Goal: Information Seeking & Learning: Find specific fact

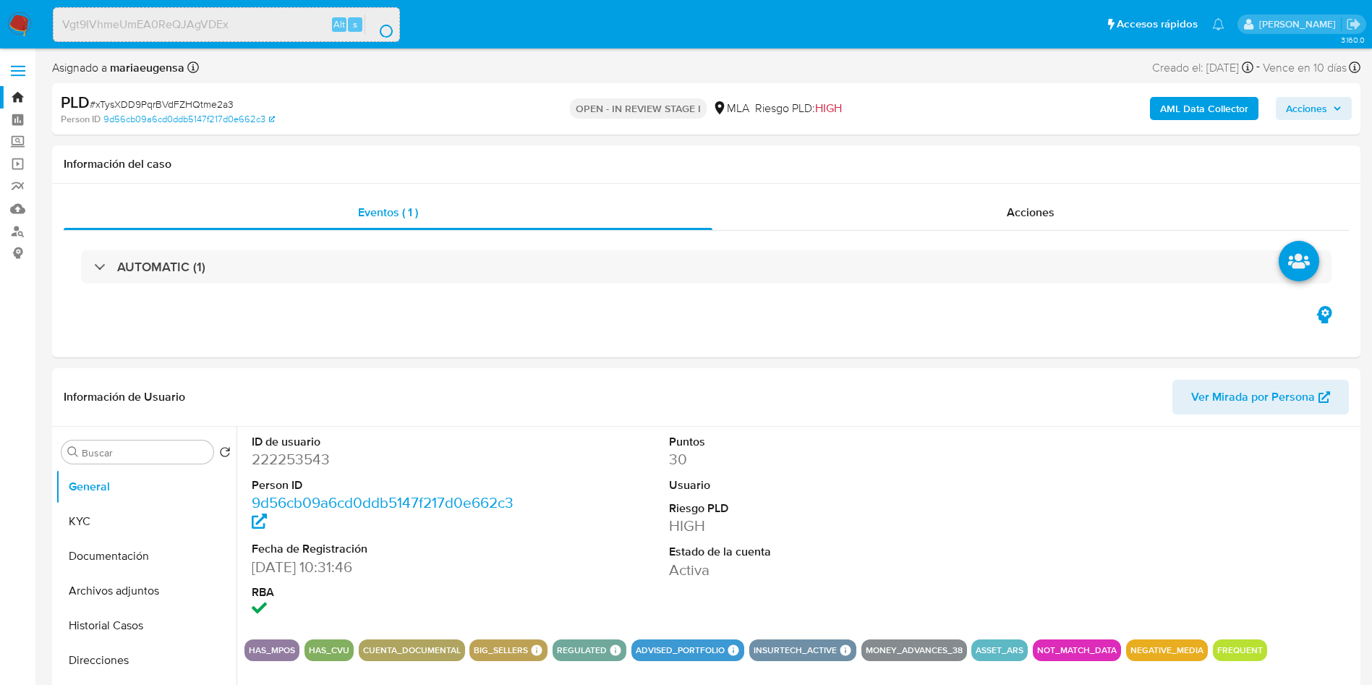
select select "10"
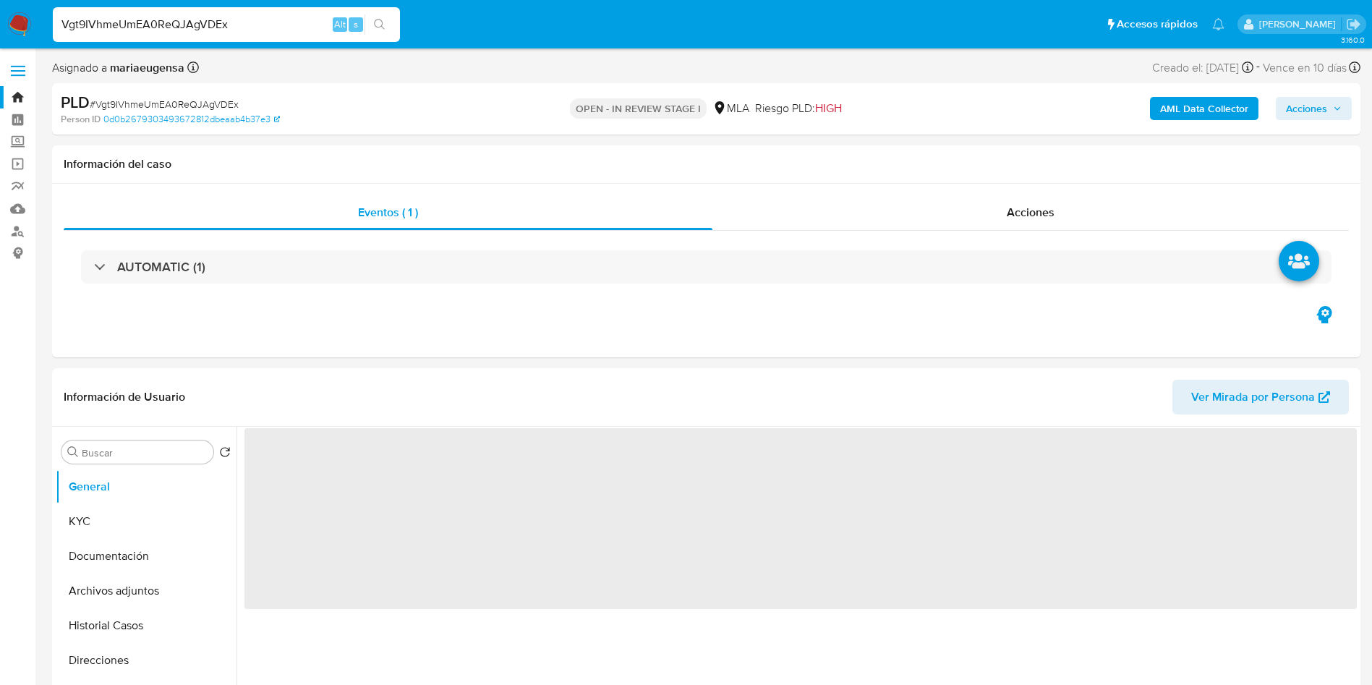
select select "10"
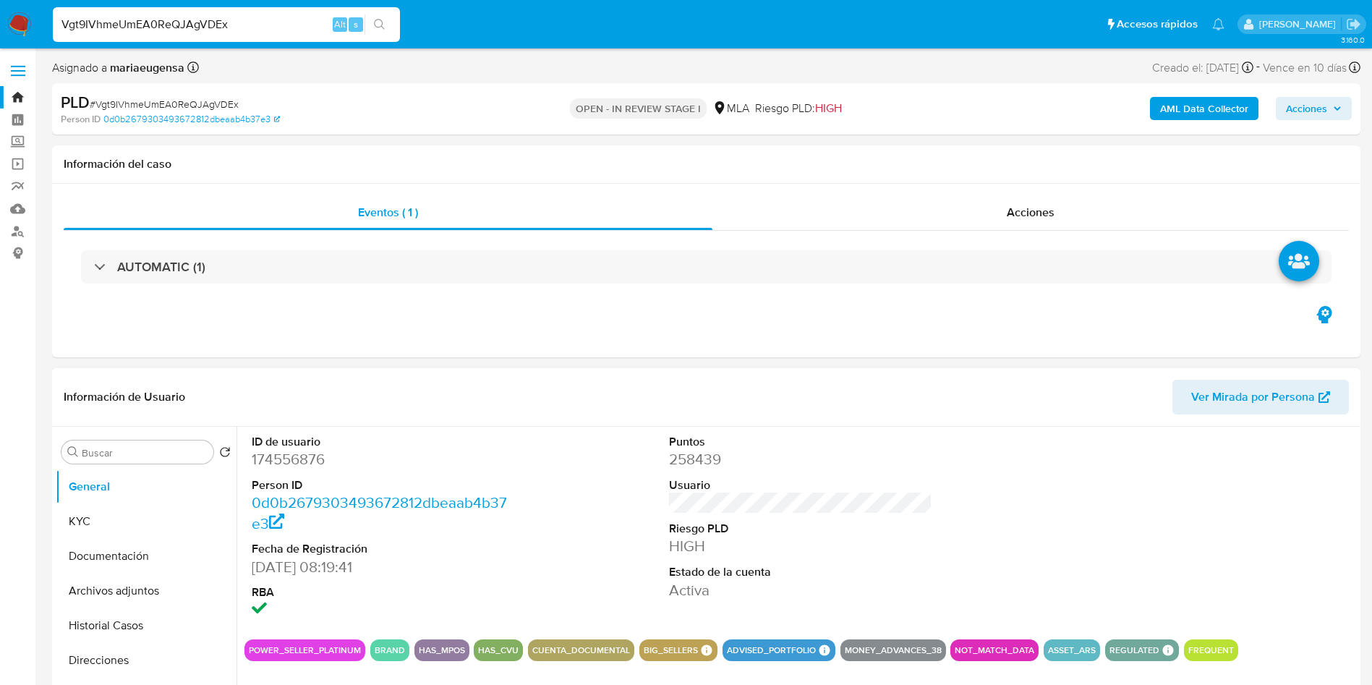
click at [554, 559] on div "ID de usuario 174556876 Person ID 0d0b2679303493672812dbeaab4b37e3 Fecha de Reg…" at bounding box center [800, 527] width 1112 height 201
click at [311, 461] on dd "174556876" at bounding box center [384, 459] width 264 height 20
click at [311, 460] on dd "174556876" at bounding box center [384, 459] width 264 height 20
click at [168, 97] on span "# Vgt9IVhmeUmEA0ReQJAgVDEx" at bounding box center [164, 104] width 149 height 14
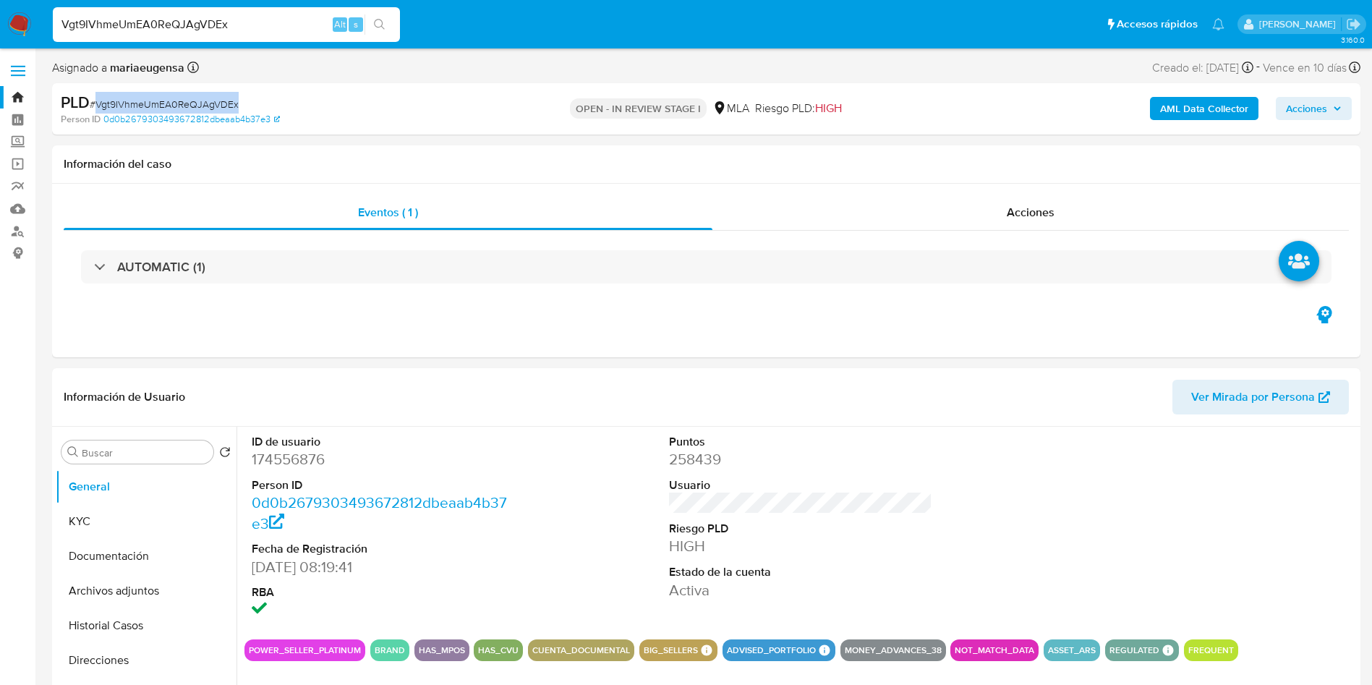
copy span "Vgt9IVhmeUmEA0ReQJAgVDEx"
click at [179, 108] on span "# Vgt9IVhmeUmEA0ReQJAgVDEx" at bounding box center [164, 104] width 149 height 14
click at [286, 459] on dd "174556876" at bounding box center [384, 459] width 264 height 20
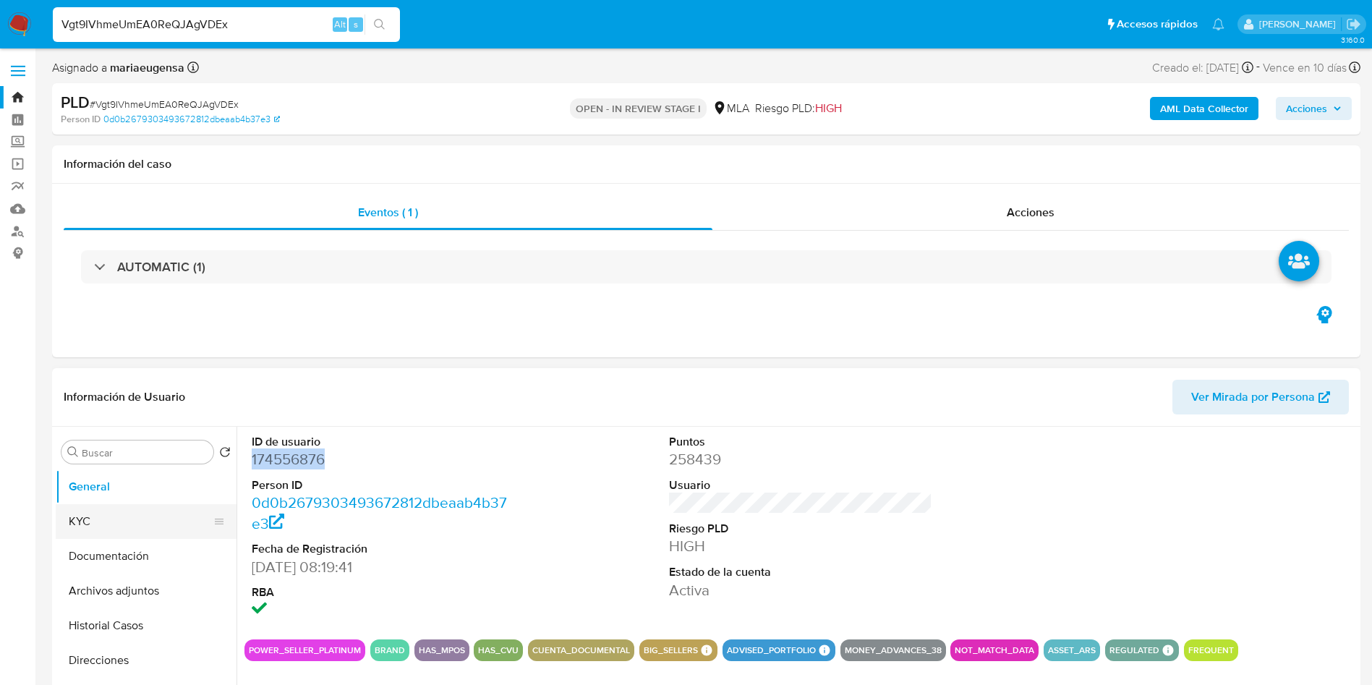
copy dd "174556876"
click at [153, 510] on button "KYC" at bounding box center [140, 521] width 169 height 35
